Goal: Task Accomplishment & Management: Complete application form

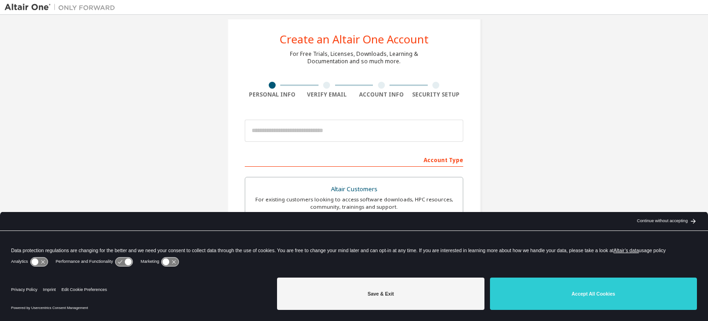
scroll to position [14, 0]
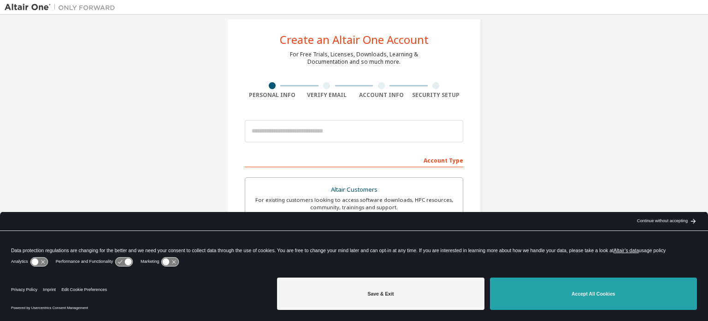
click at [688, 298] on button "Accept All Cookies" at bounding box center [593, 293] width 207 height 32
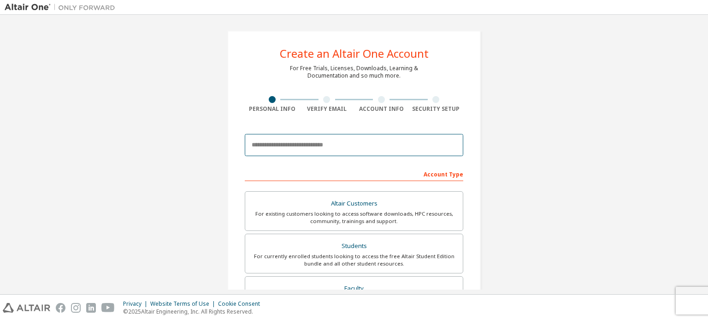
click at [382, 137] on input "email" at bounding box center [354, 145] width 219 height 22
type input "**********"
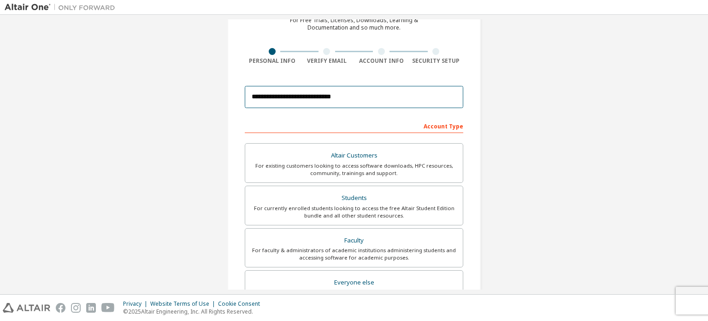
scroll to position [63, 0]
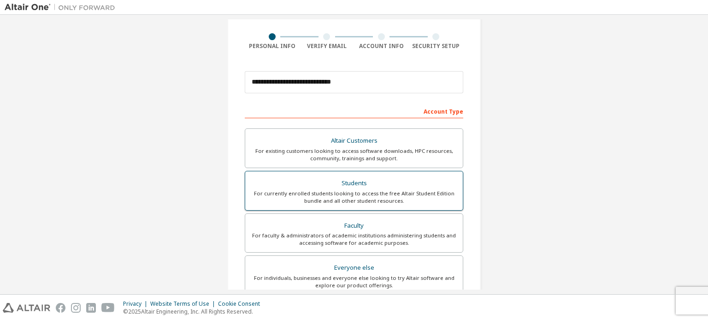
click at [454, 200] on div "For currently enrolled students looking to access the free Altair Student Editi…" at bounding box center [354, 197] width 207 height 15
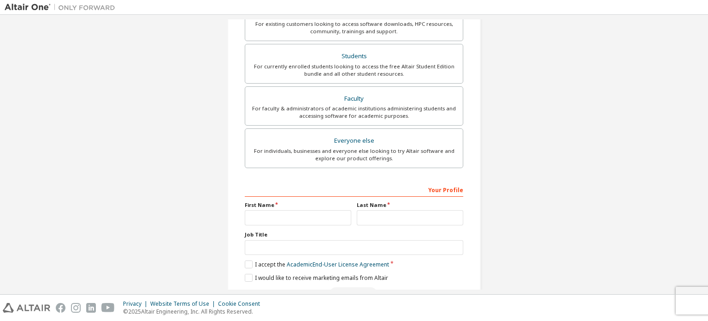
scroll to position [190, 0]
click at [303, 209] on input "text" at bounding box center [298, 216] width 107 height 15
type input "*****"
type input "****"
click at [308, 249] on input "text" at bounding box center [354, 246] width 219 height 15
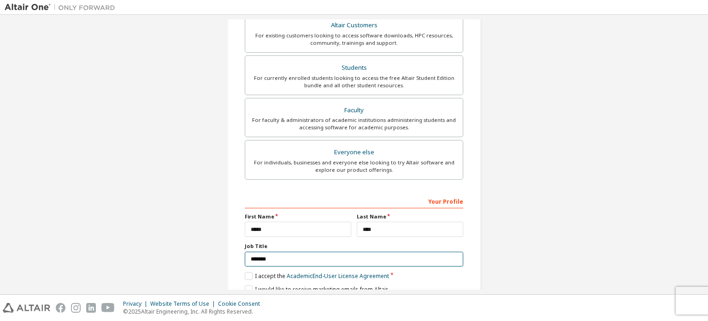
scroll to position [216, 0]
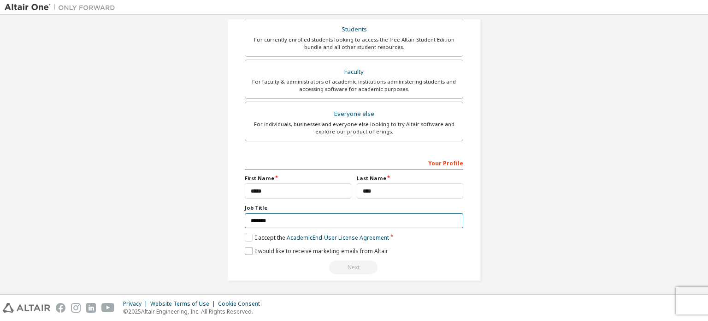
type input "*******"
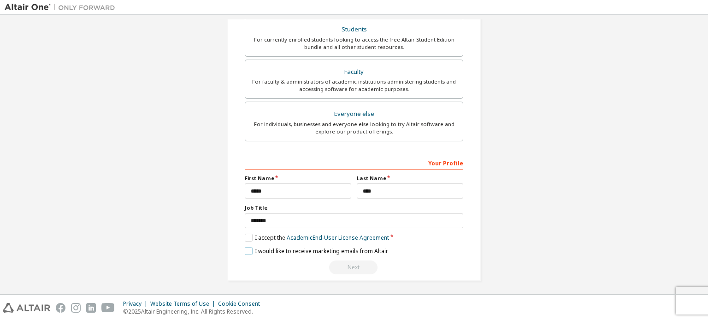
click at [254, 249] on label "I would like to receive marketing emails from Altair" at bounding box center [316, 251] width 143 height 8
click at [249, 237] on label "I accept the Academic End-User License Agreement" at bounding box center [317, 237] width 144 height 8
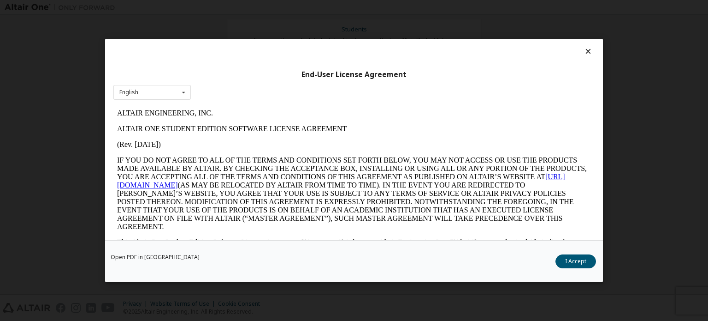
scroll to position [0, 0]
click at [582, 262] on button "I Accept" at bounding box center [576, 261] width 41 height 14
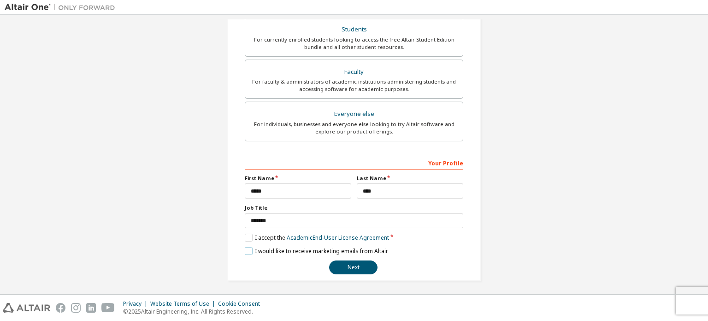
click at [245, 249] on label "I would like to receive marketing emails from Altair" at bounding box center [316, 251] width 143 height 8
click at [356, 269] on button "Next" at bounding box center [353, 267] width 48 height 14
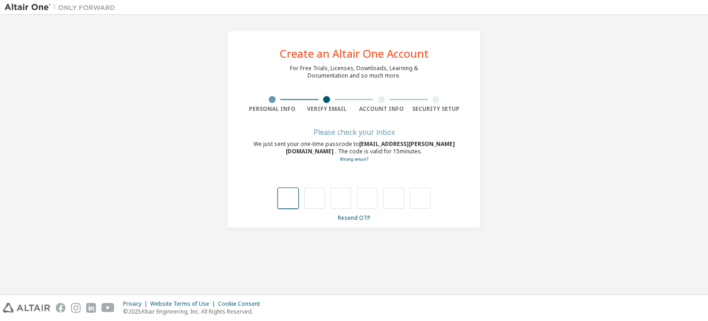
type input "*"
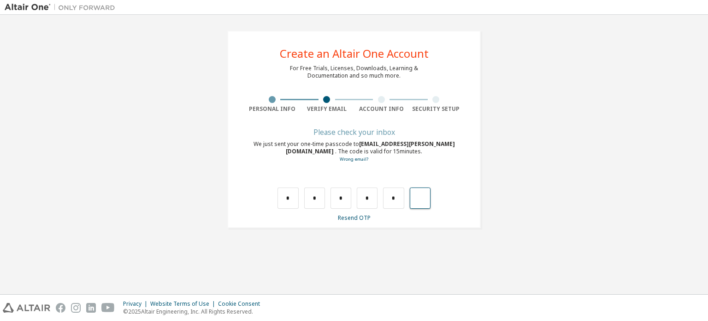
type input "*"
